Goal: Task Accomplishment & Management: Manage account settings

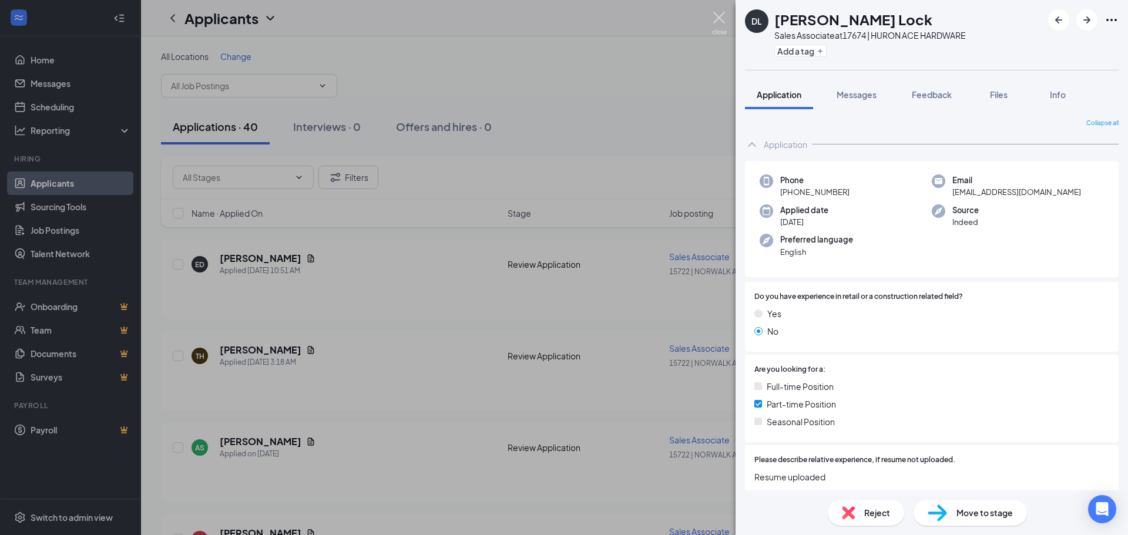
click at [718, 25] on img at bounding box center [719, 23] width 15 height 23
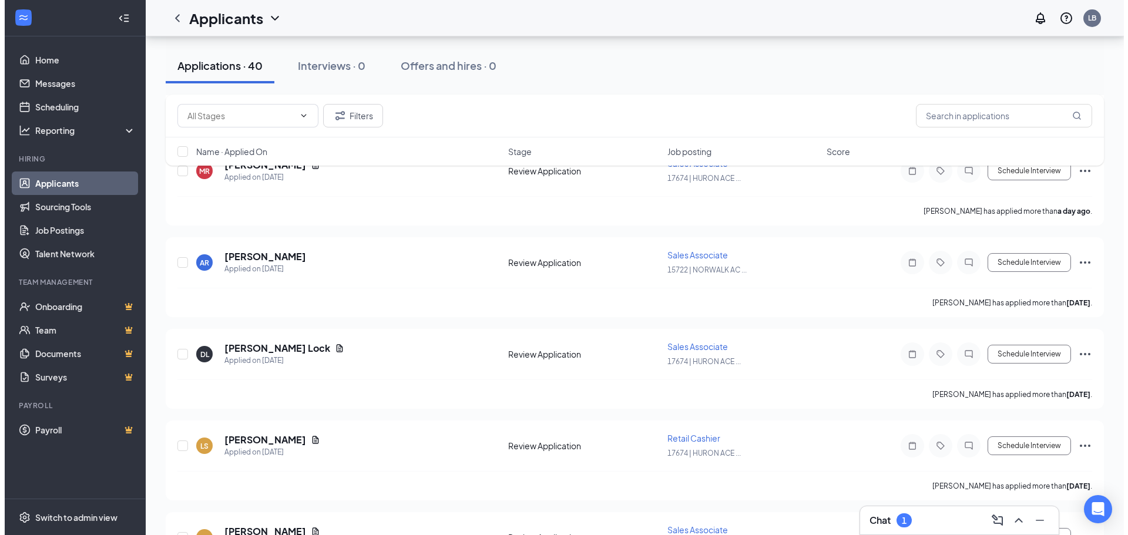
scroll to position [423, 0]
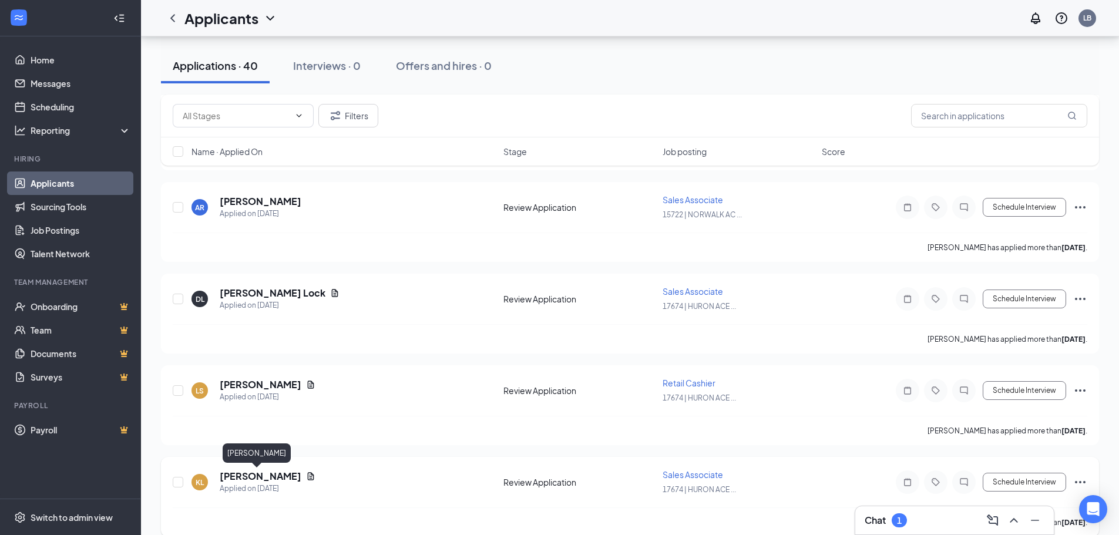
click at [264, 477] on h5 "[PERSON_NAME]" at bounding box center [261, 476] width 82 height 13
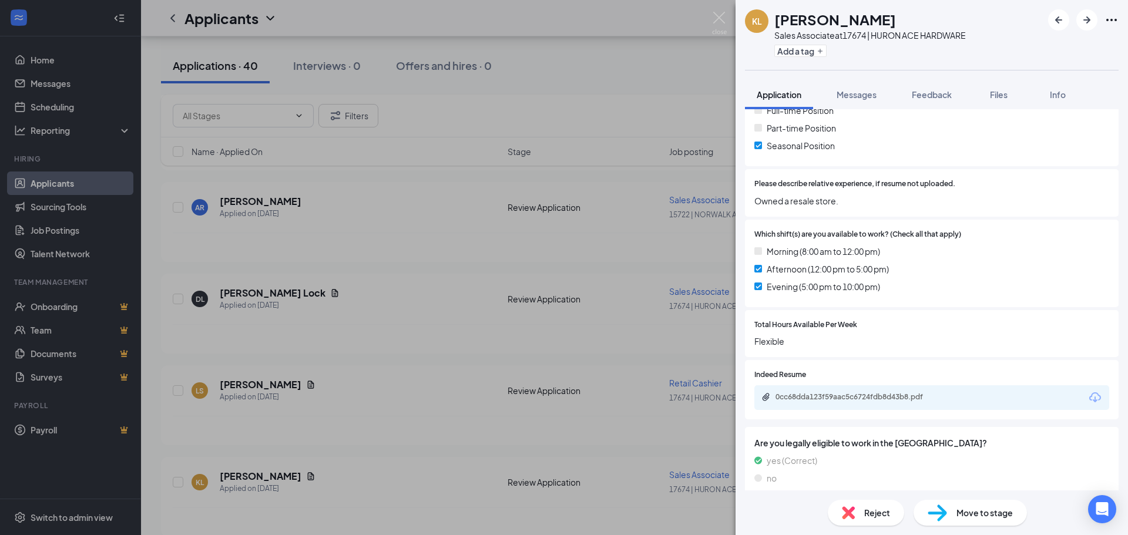
scroll to position [282, 0]
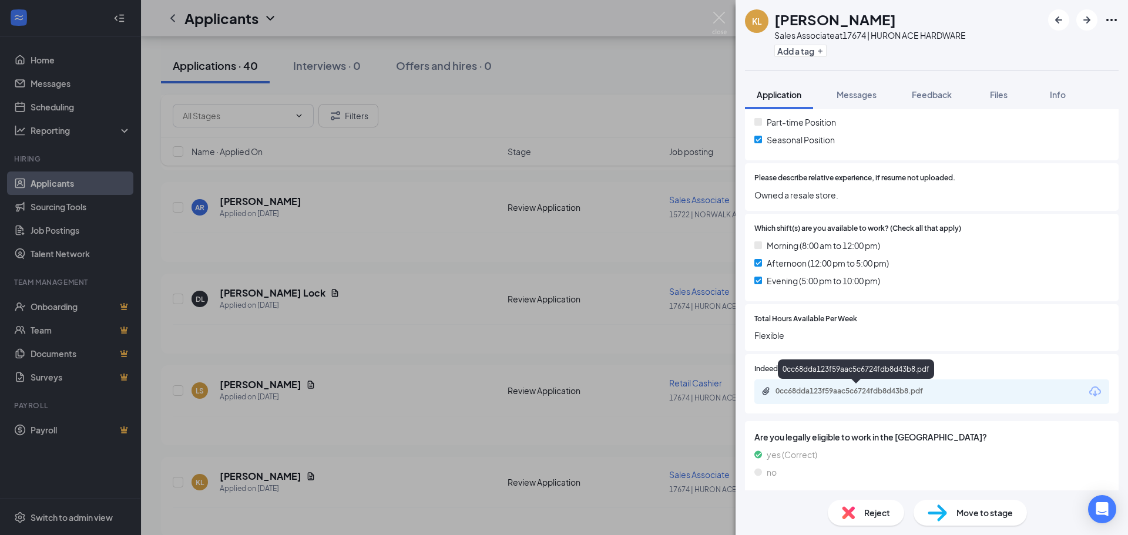
click at [789, 391] on div "0cc68dda123f59aac5c6724fdb8d43b8.pdf" at bounding box center [857, 390] width 164 height 9
click at [719, 11] on div "KL [PERSON_NAME] Sales Associate at 17674 | HURON ACE HARDWARE Add a tag Applic…" at bounding box center [564, 267] width 1128 height 535
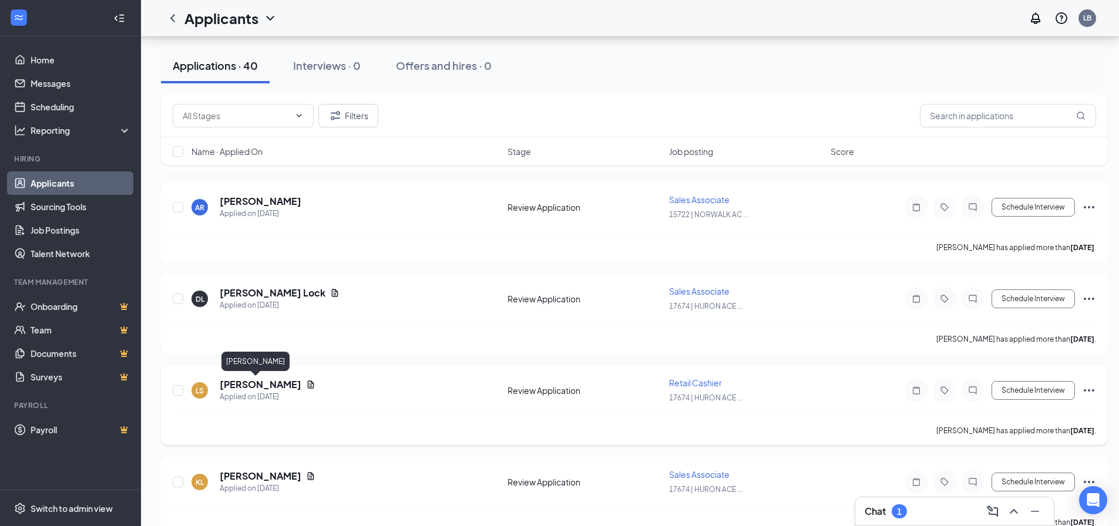
click at [252, 389] on h5 "[PERSON_NAME]" at bounding box center [261, 384] width 82 height 13
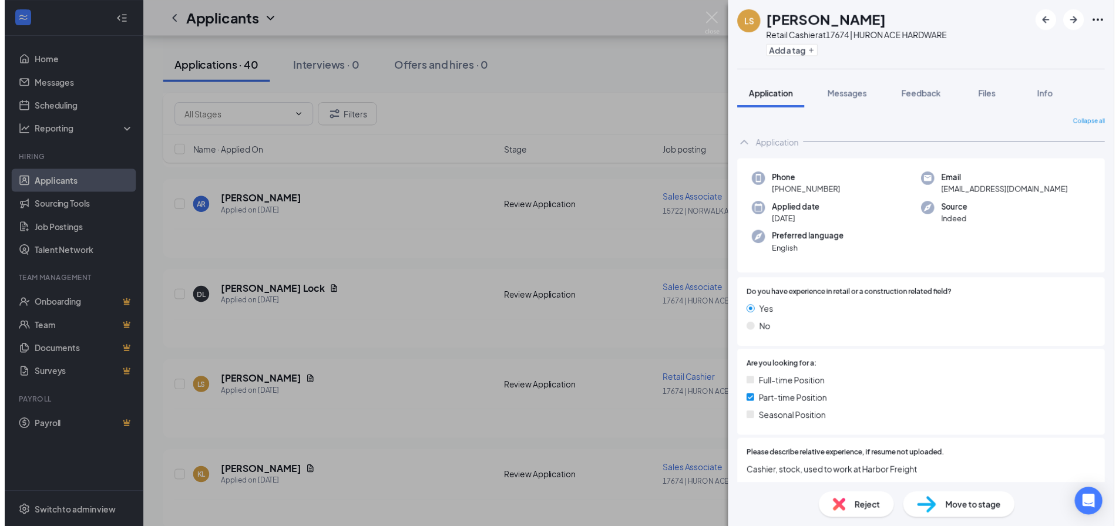
scroll to position [333, 0]
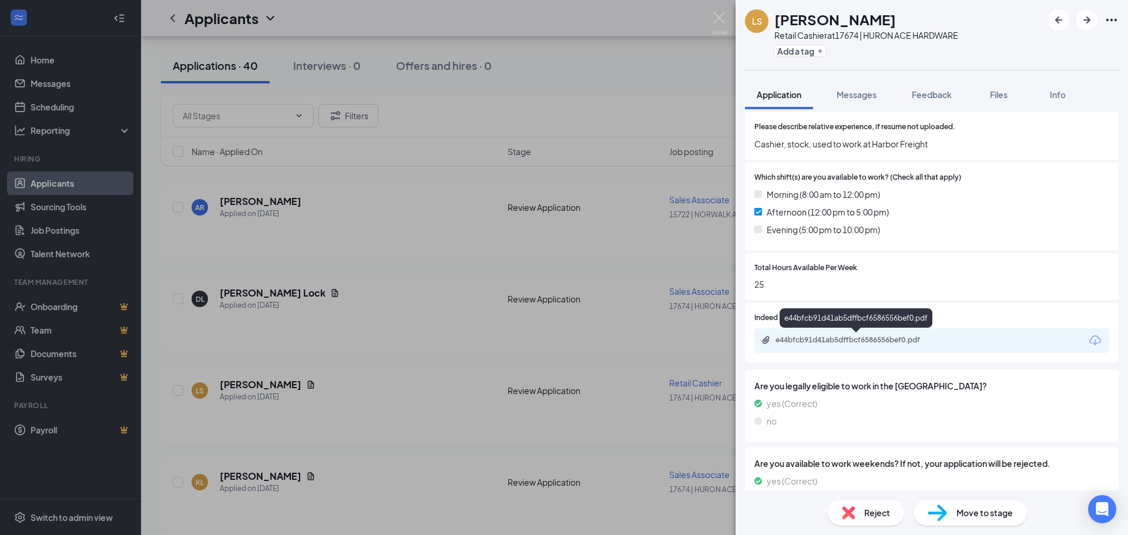
click at [860, 340] on div "e44bfcb91d41ab5dffbcf6586556bef0.pdf" at bounding box center [857, 339] width 164 height 9
click at [713, 15] on img at bounding box center [719, 23] width 15 height 23
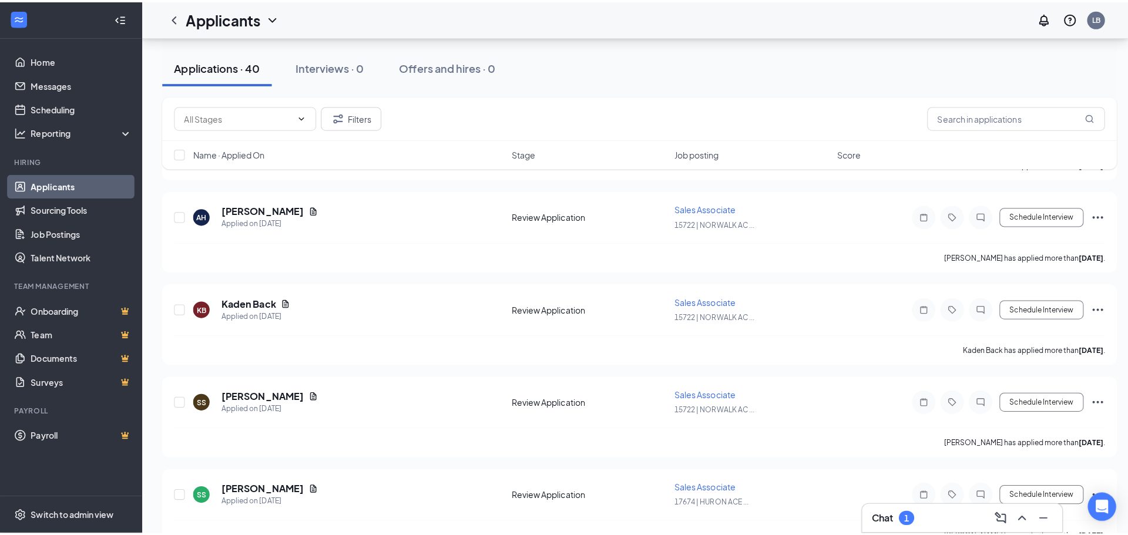
scroll to position [831, 0]
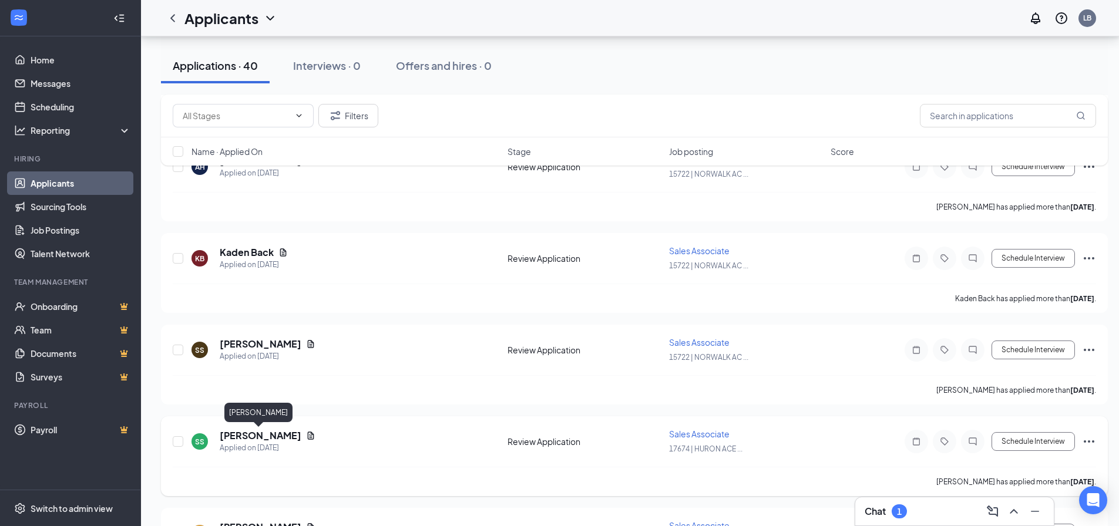
click at [249, 441] on h5 "[PERSON_NAME]" at bounding box center [261, 435] width 82 height 13
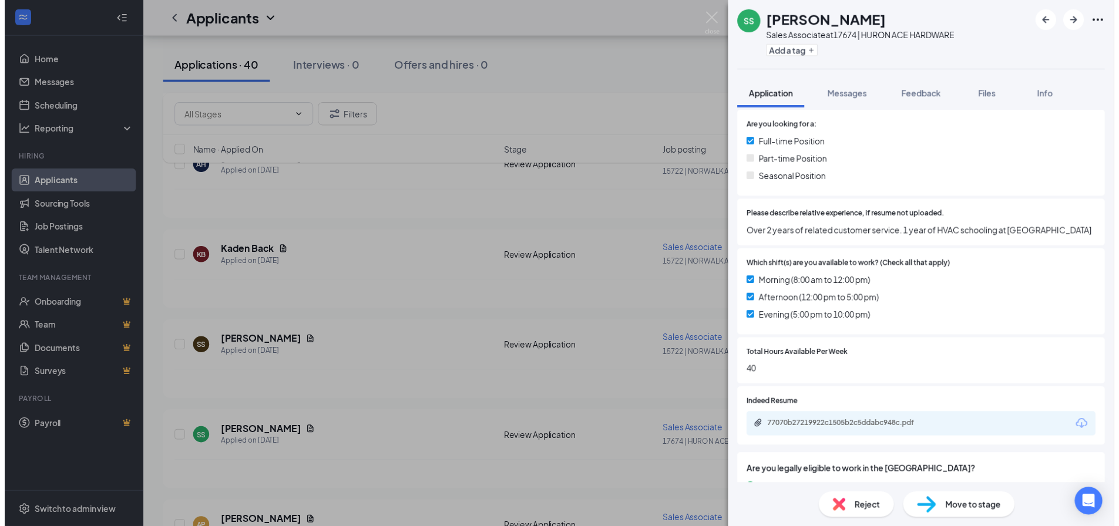
scroll to position [282, 0]
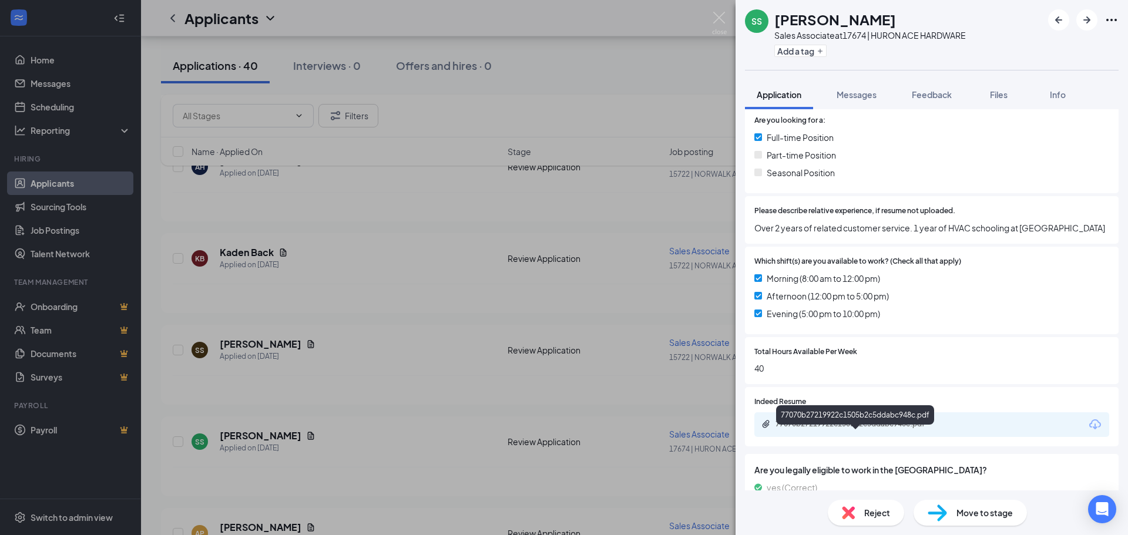
click at [832, 429] on div "77070b27219922c1505b2c5ddabc948c.pdf" at bounding box center [857, 423] width 164 height 9
click at [719, 20] on img at bounding box center [719, 23] width 15 height 23
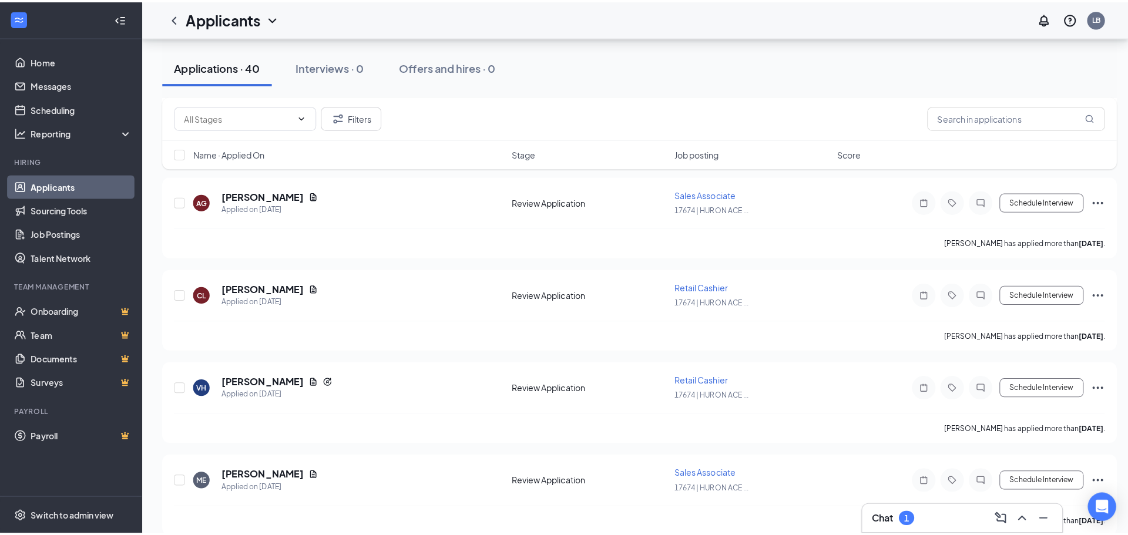
scroll to position [1395, 0]
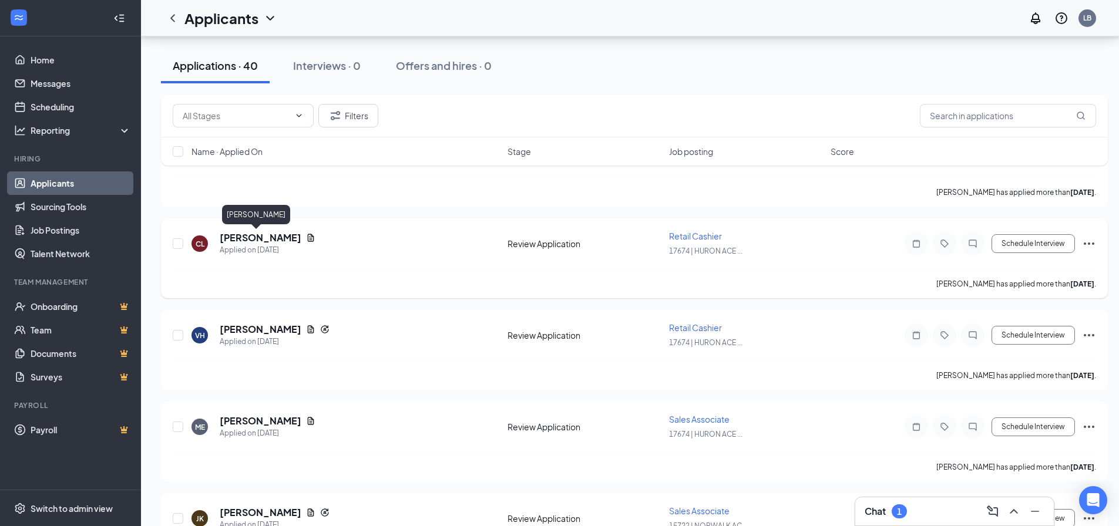
click at [236, 233] on h5 "[PERSON_NAME]" at bounding box center [261, 237] width 82 height 13
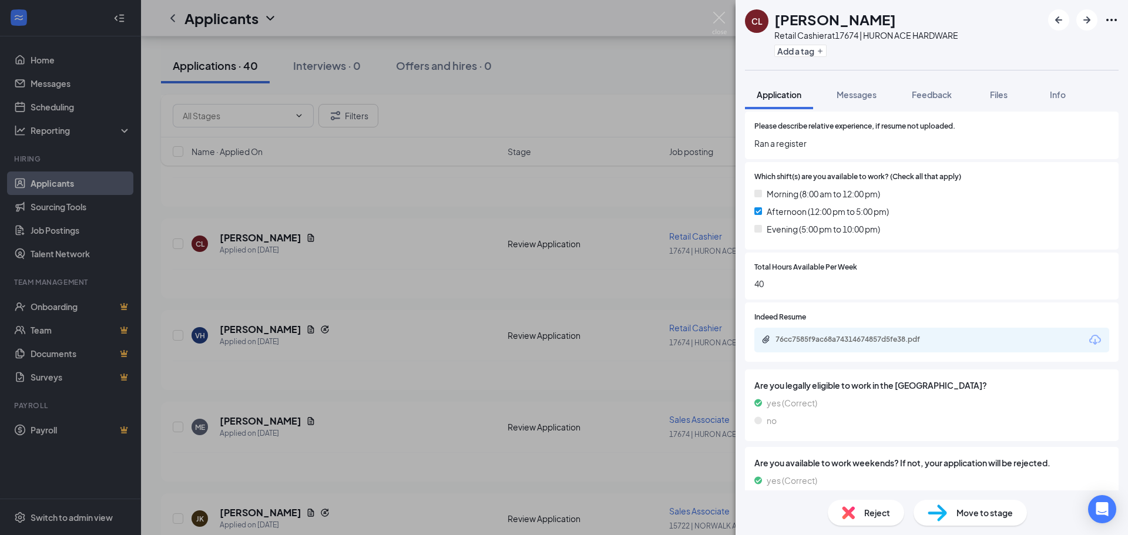
scroll to position [442, 0]
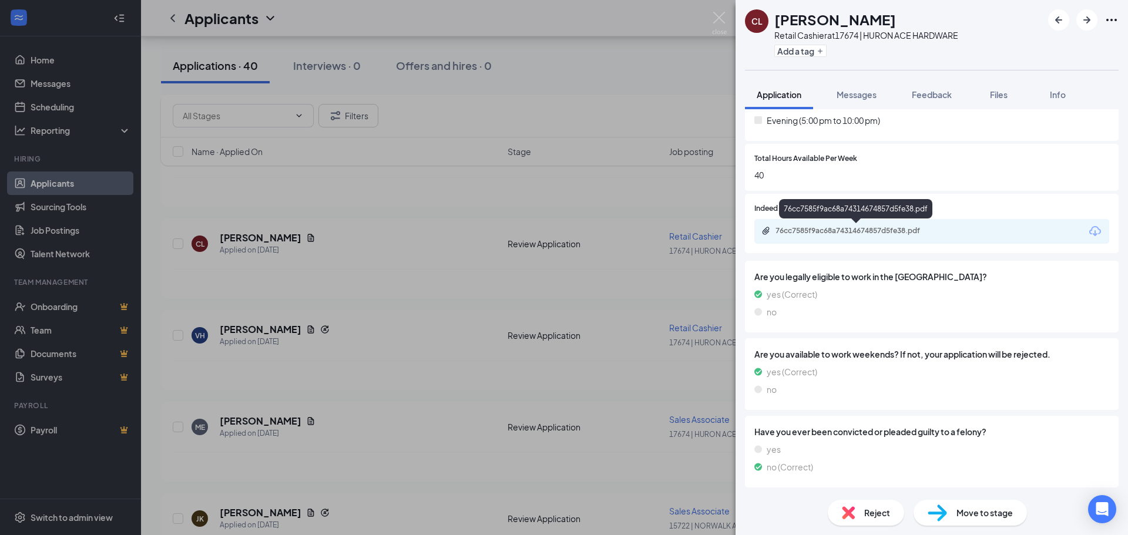
click at [849, 233] on div "76cc7585f9ac68a74314674857d5fe38.pdf" at bounding box center [857, 230] width 164 height 9
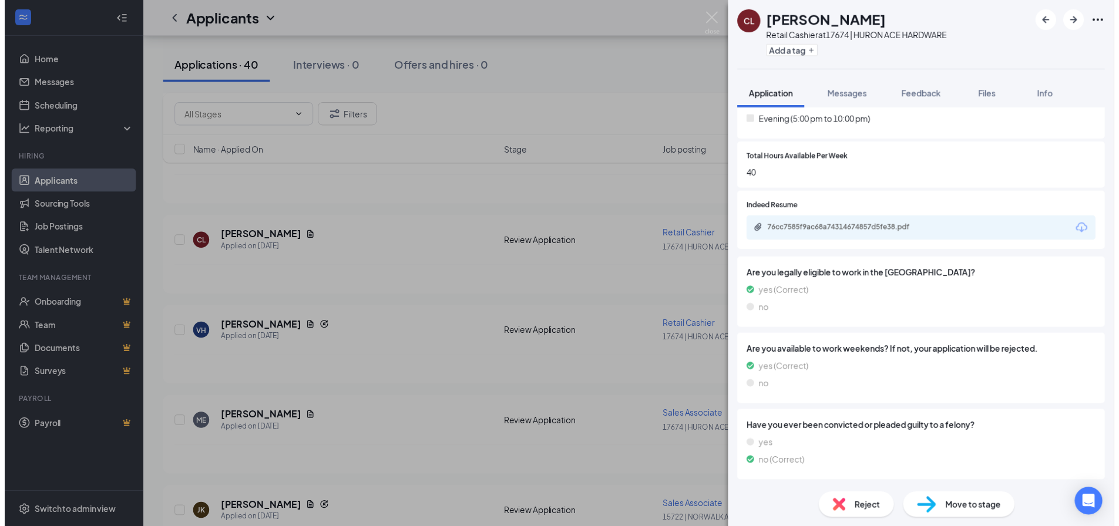
scroll to position [438, 0]
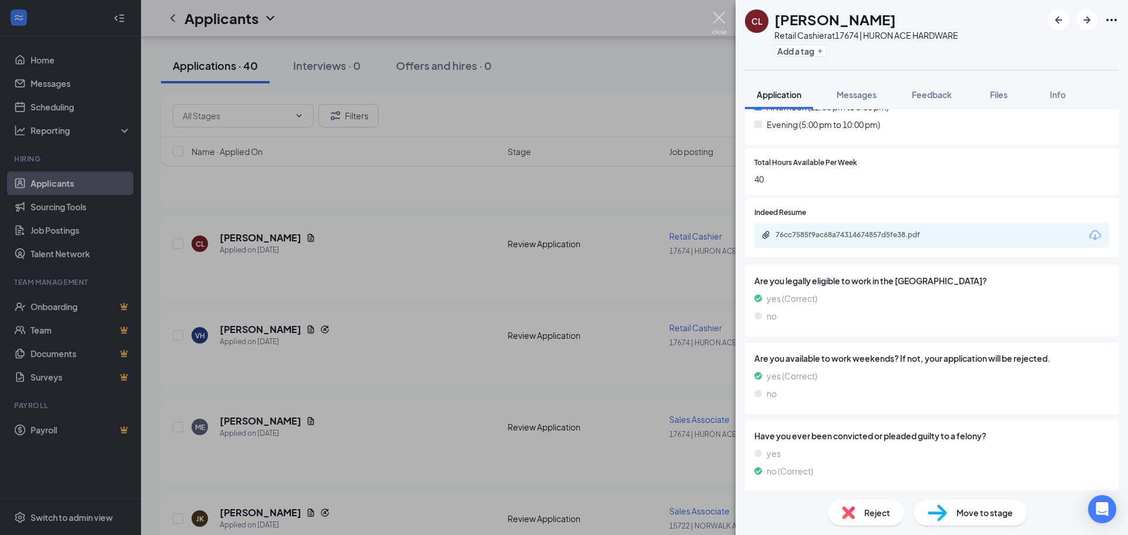
click at [720, 22] on img at bounding box center [719, 23] width 15 height 23
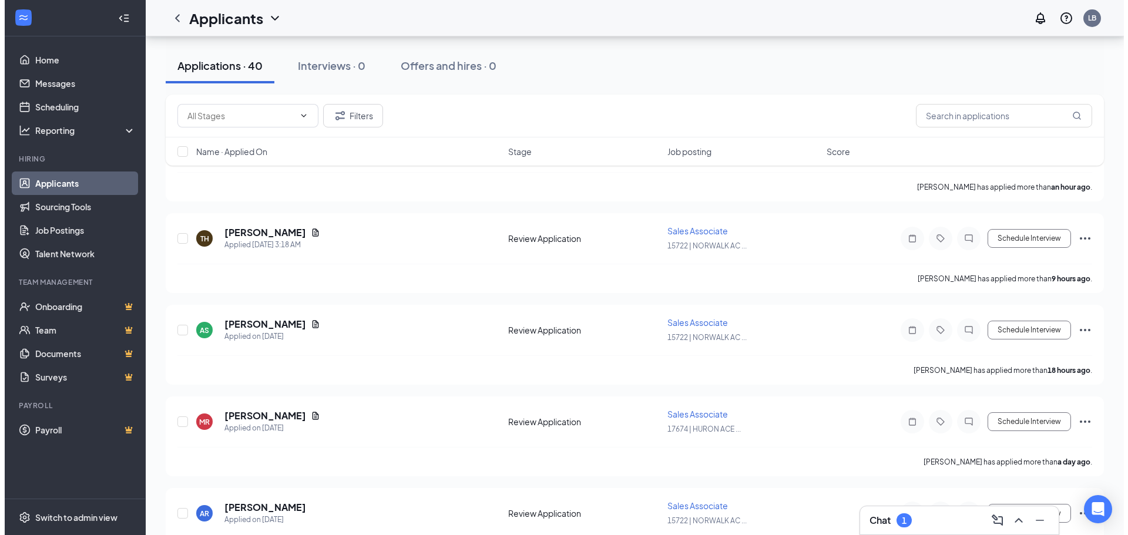
scroll to position [157, 0]
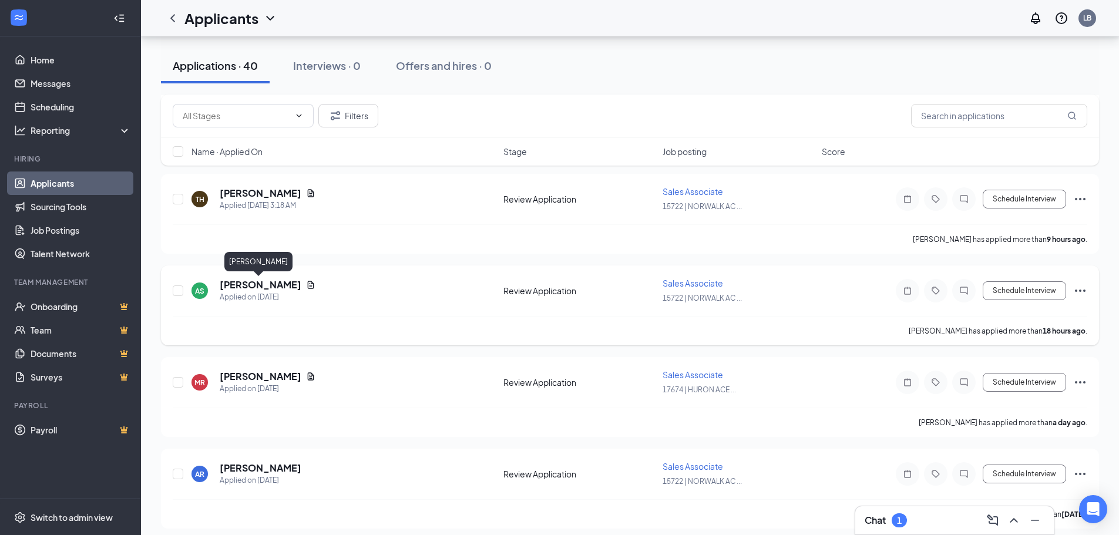
click at [261, 285] on h5 "[PERSON_NAME]" at bounding box center [261, 284] width 82 height 13
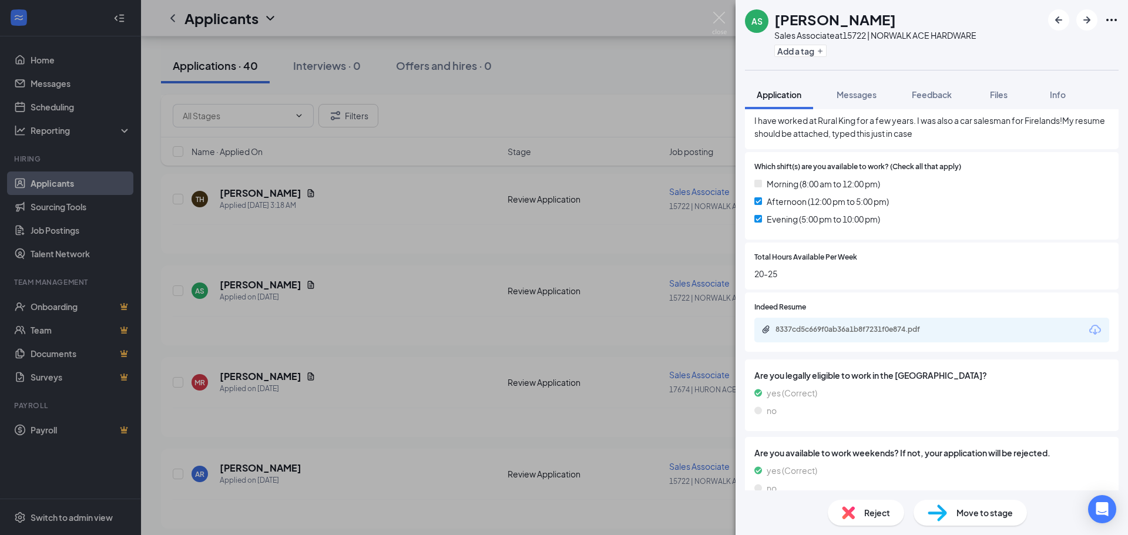
scroll to position [376, 0]
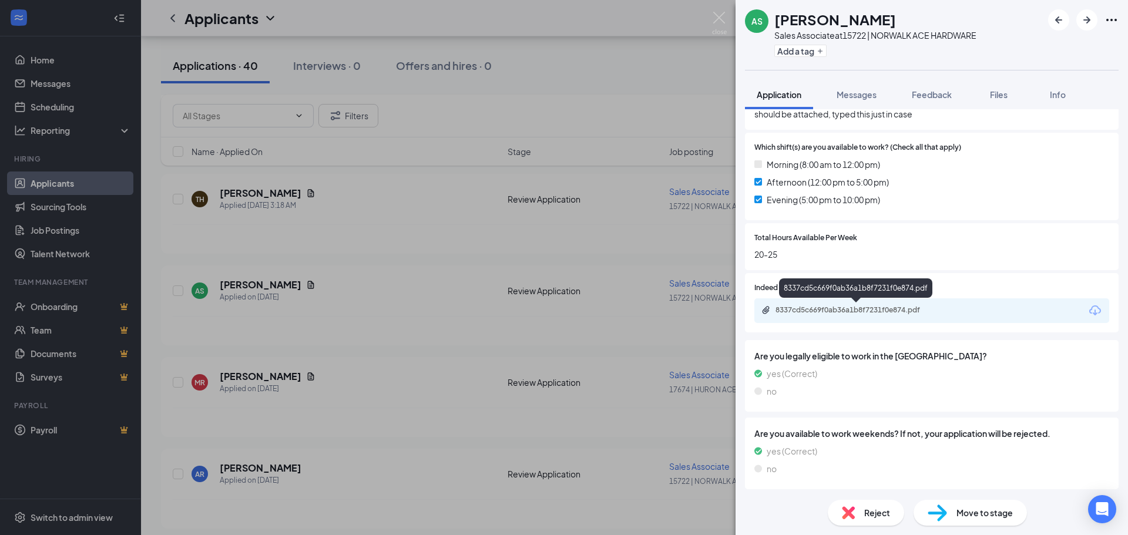
click at [848, 310] on div "8337cd5c669f0ab36a1b8f7231f0e874.pdf" at bounding box center [857, 309] width 164 height 9
